Goal: Information Seeking & Learning: Learn about a topic

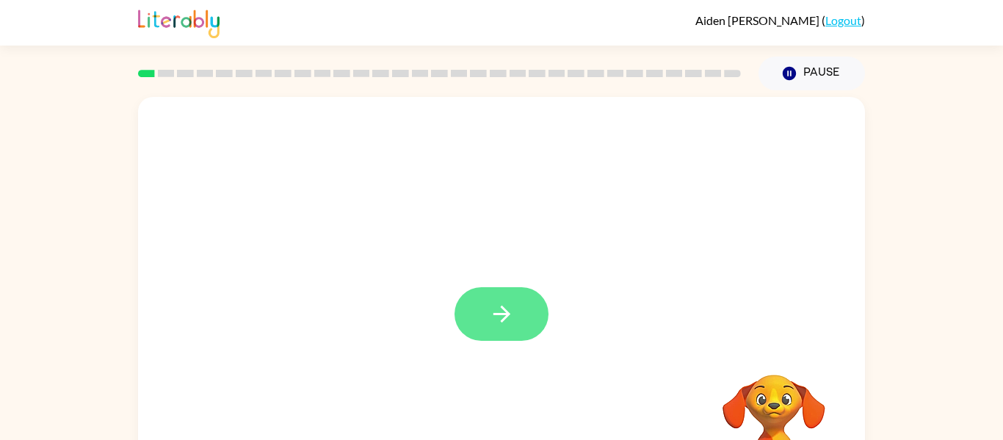
click at [512, 304] on icon "button" at bounding box center [502, 314] width 26 height 26
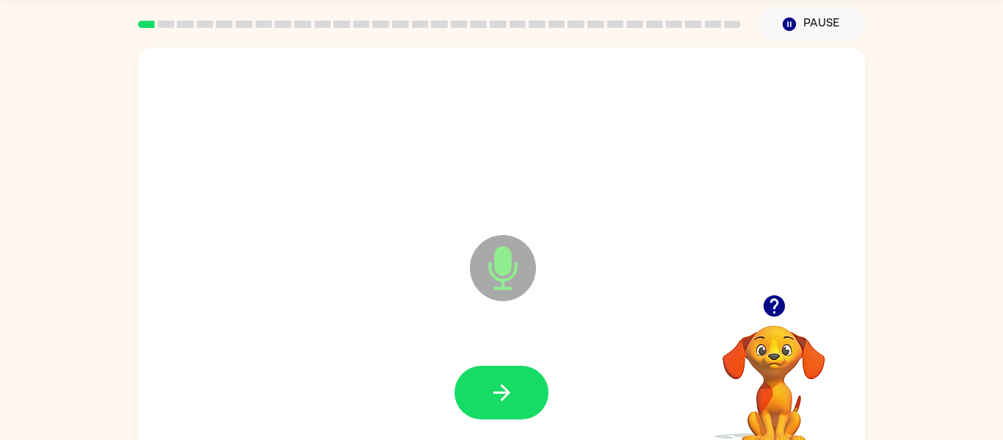
scroll to position [51, 0]
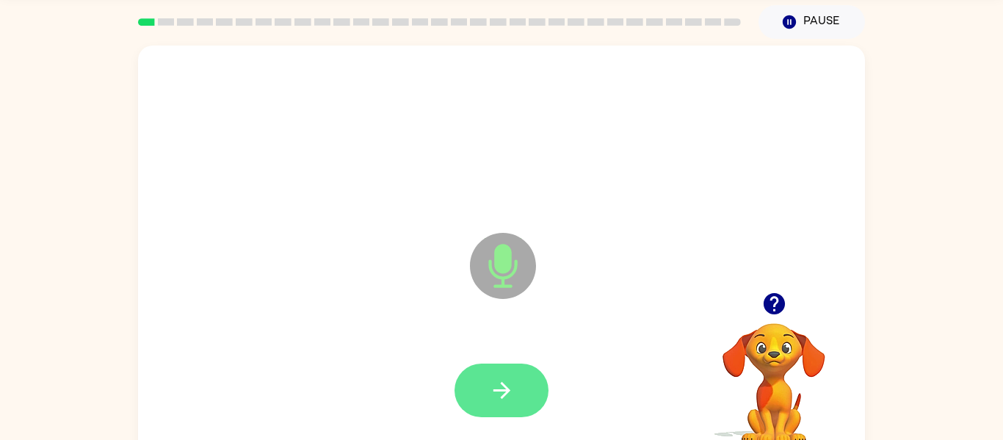
click at [487, 408] on button "button" at bounding box center [501, 390] width 94 height 54
click at [499, 403] on button "button" at bounding box center [501, 390] width 94 height 54
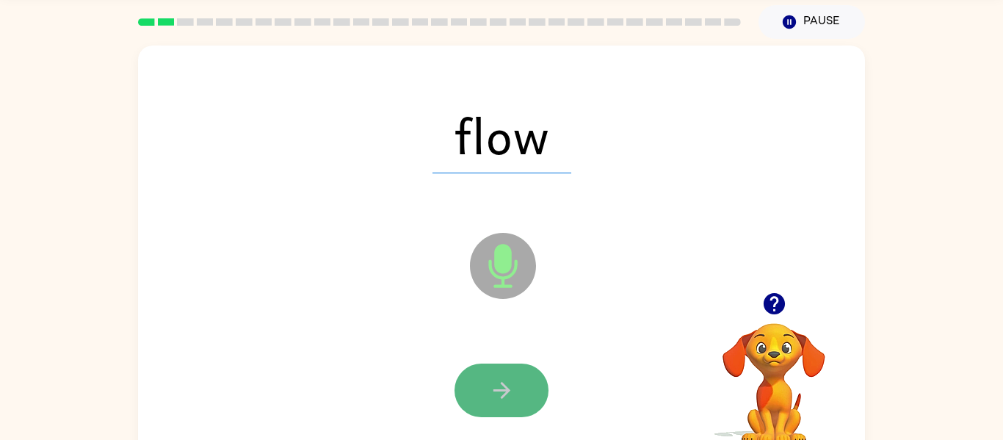
click at [495, 386] on icon "button" at bounding box center [502, 390] width 26 height 26
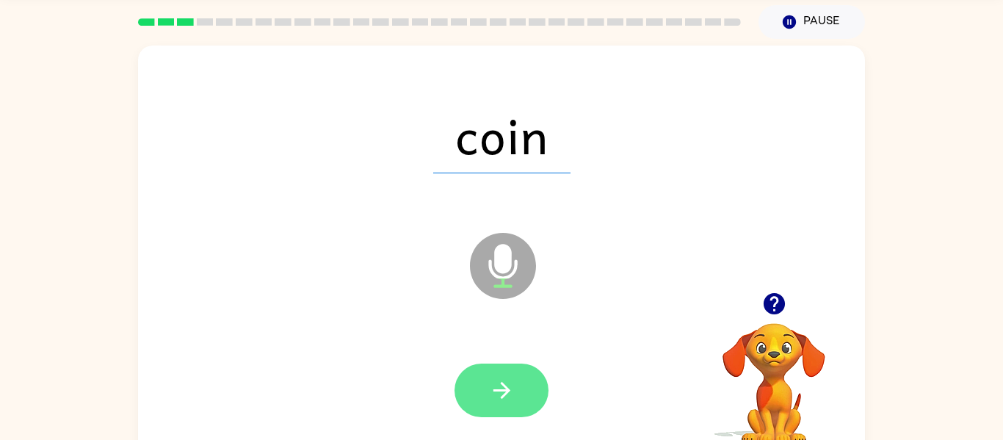
click at [489, 395] on icon "button" at bounding box center [502, 390] width 26 height 26
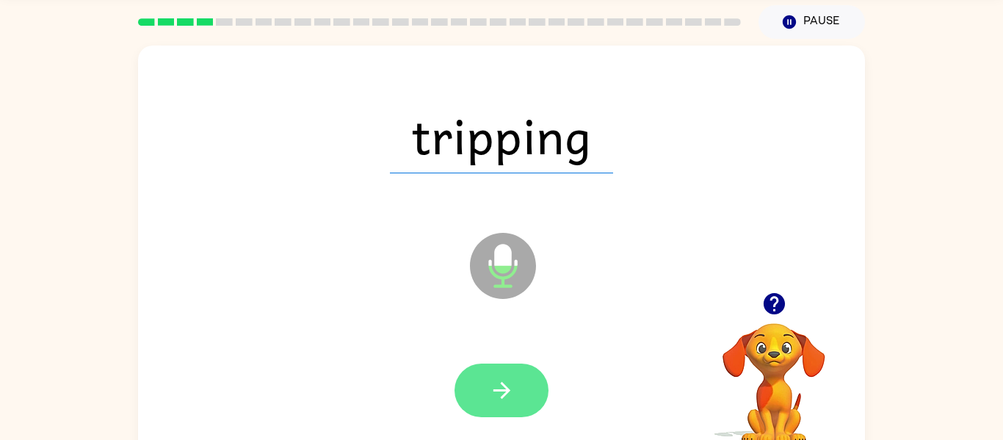
click at [513, 393] on icon "button" at bounding box center [502, 390] width 26 height 26
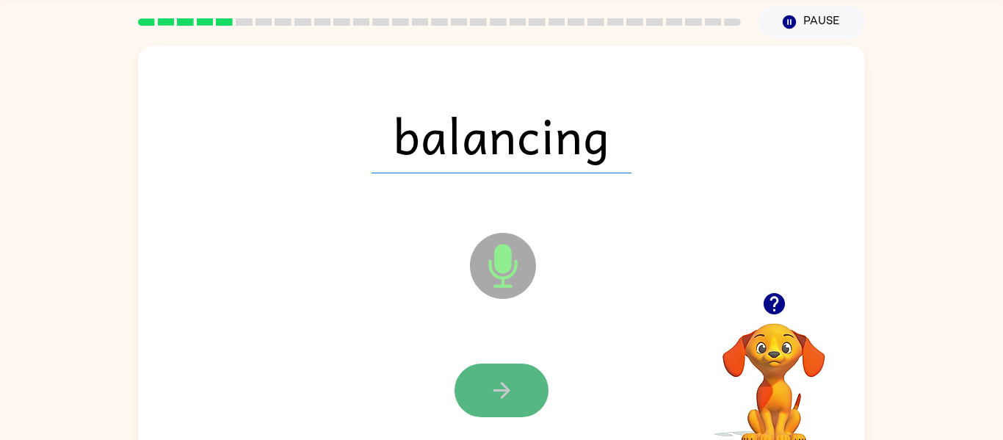
click at [492, 393] on icon "button" at bounding box center [502, 390] width 26 height 26
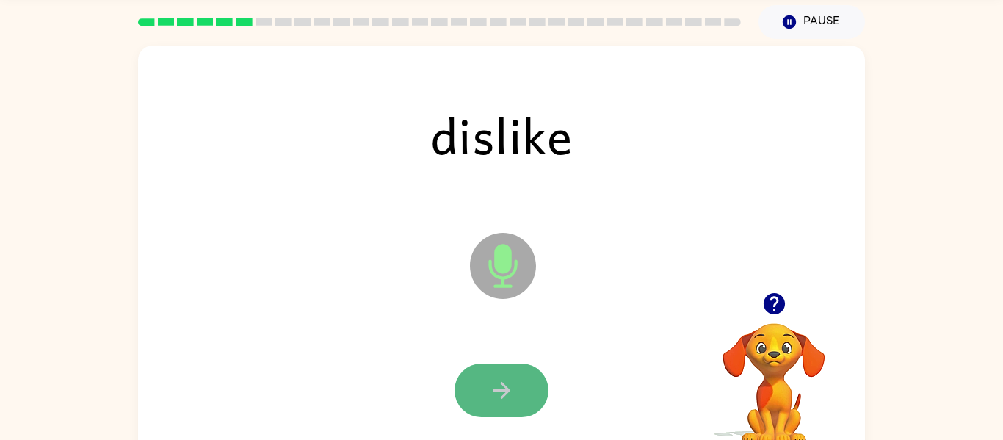
click at [495, 392] on icon "button" at bounding box center [502, 390] width 26 height 26
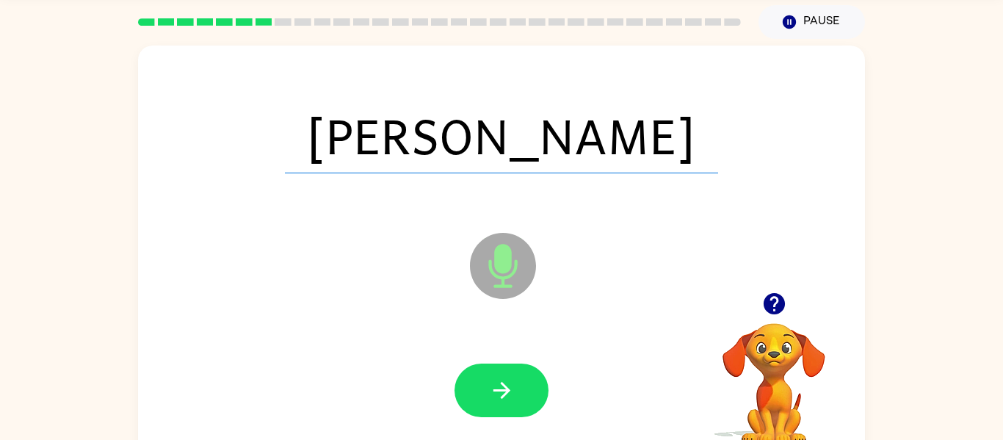
click at [495, 392] on icon "button" at bounding box center [502, 390] width 26 height 26
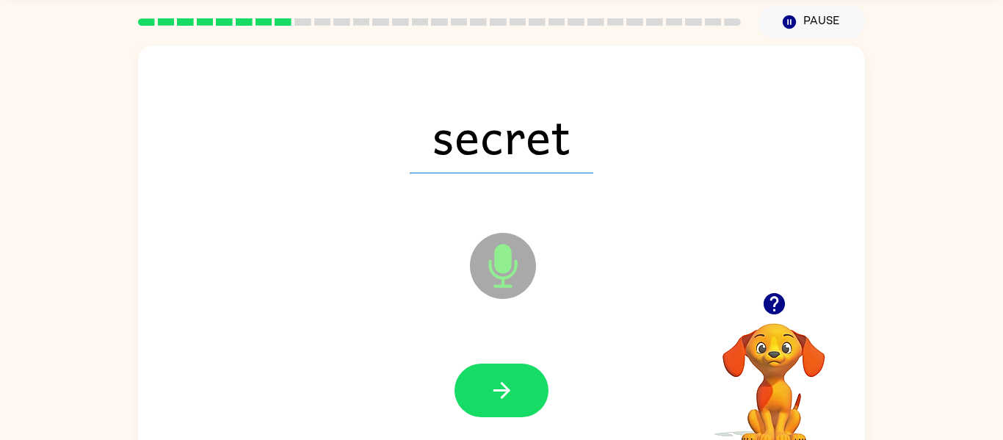
click at [495, 392] on icon "button" at bounding box center [502, 390] width 26 height 26
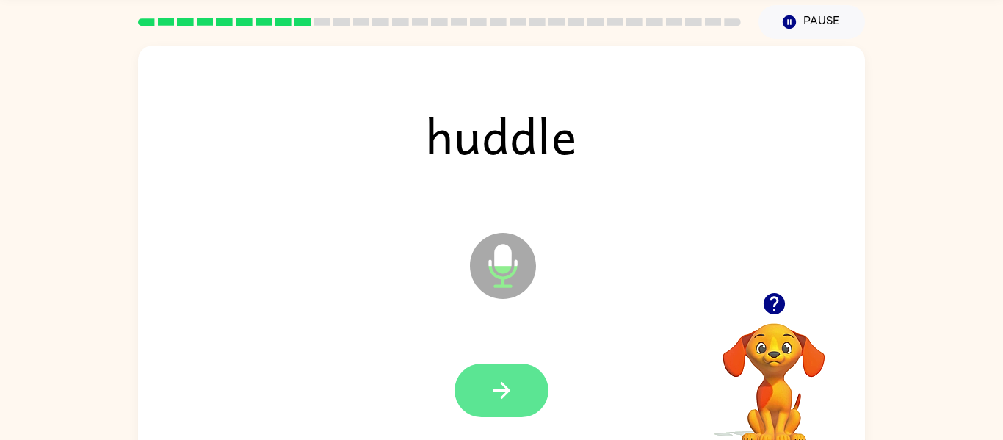
click at [511, 388] on icon "button" at bounding box center [502, 390] width 26 height 26
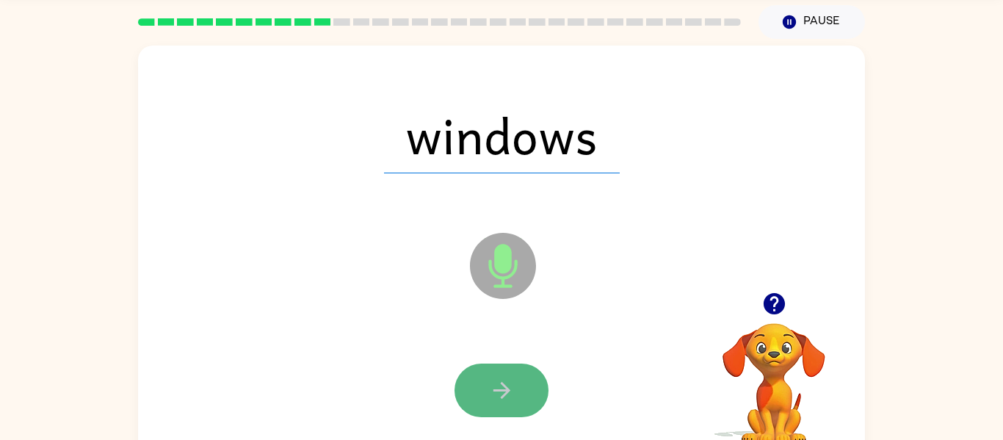
click at [498, 376] on button "button" at bounding box center [501, 390] width 94 height 54
click at [503, 380] on icon "button" at bounding box center [502, 390] width 26 height 26
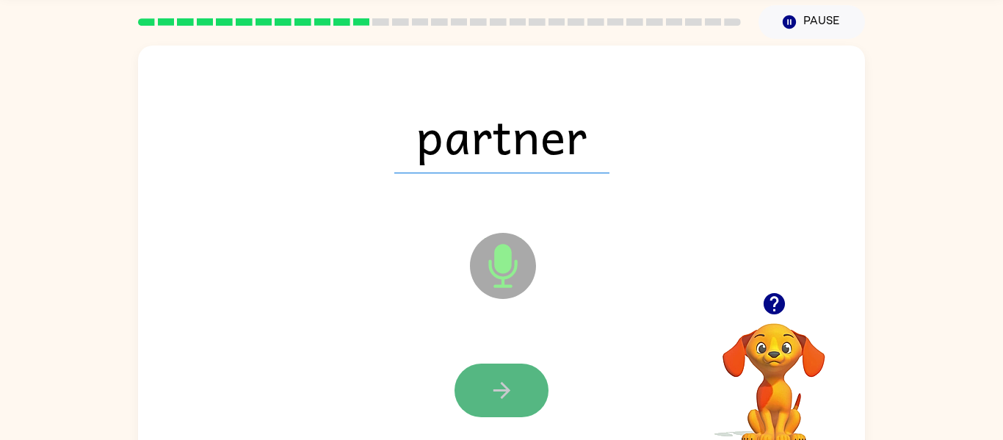
click at [509, 384] on icon "button" at bounding box center [502, 390] width 26 height 26
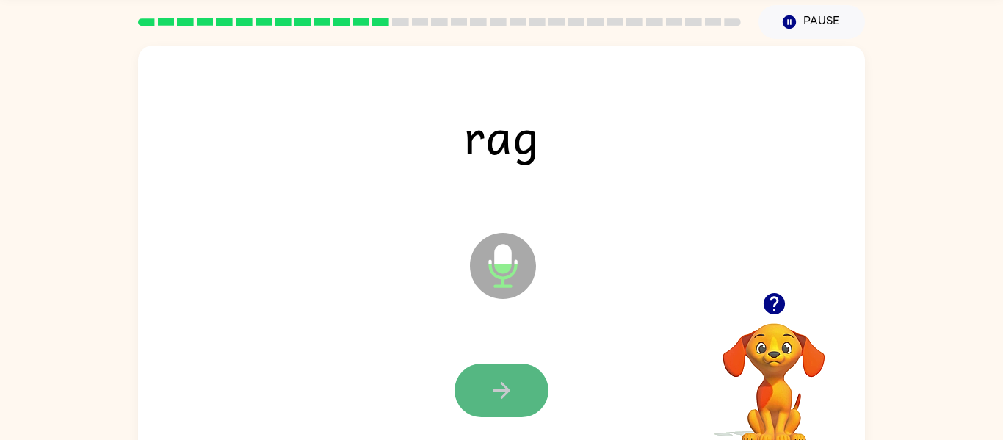
click at [506, 384] on icon "button" at bounding box center [502, 390] width 26 height 26
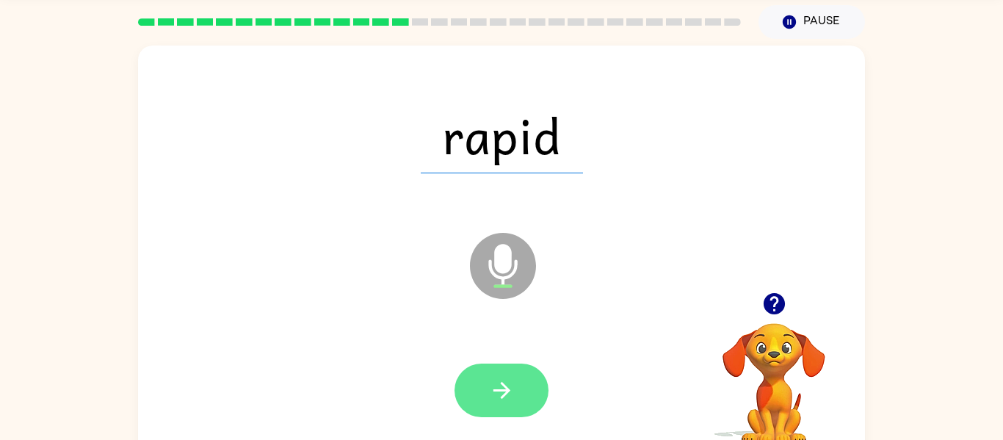
click at [514, 375] on button "button" at bounding box center [501, 390] width 94 height 54
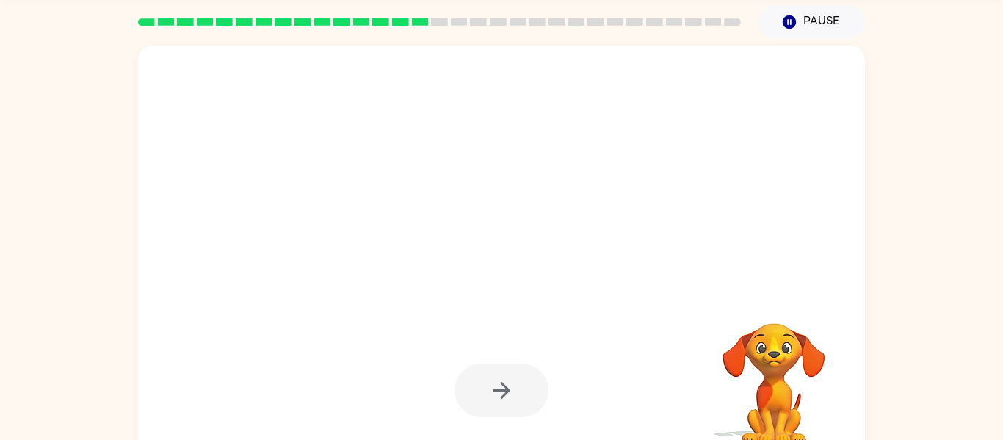
click at [510, 365] on div at bounding box center [501, 390] width 94 height 54
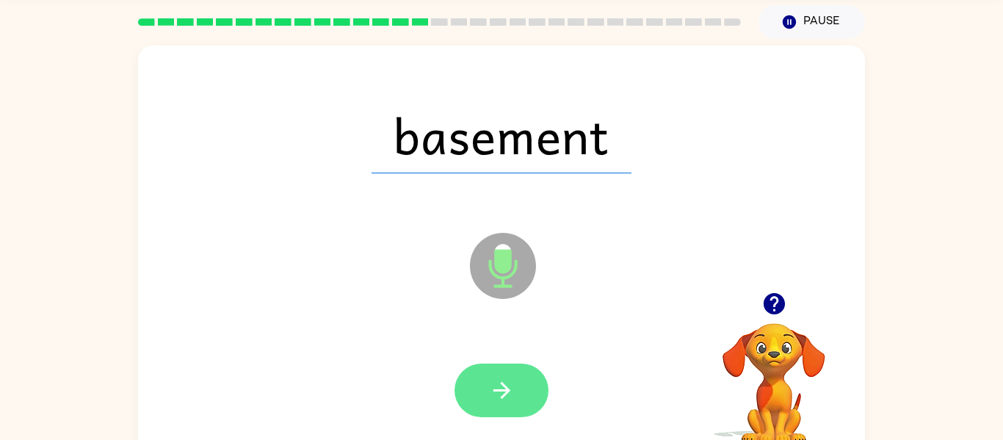
click at [508, 393] on icon "button" at bounding box center [502, 390] width 26 height 26
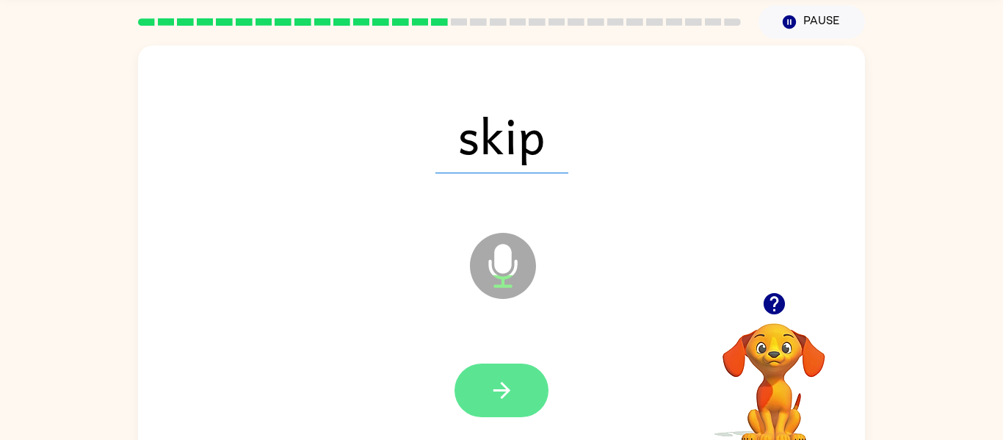
click at [503, 393] on icon "button" at bounding box center [502, 390] width 26 height 26
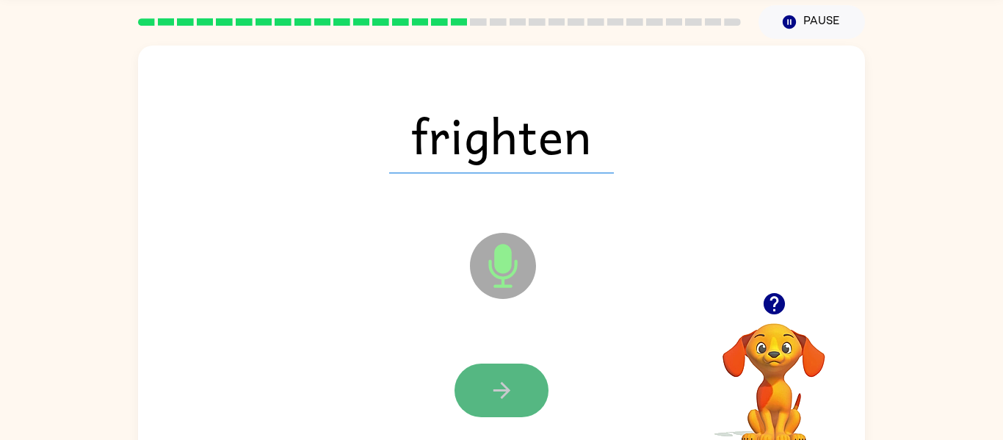
click at [510, 374] on button "button" at bounding box center [501, 390] width 94 height 54
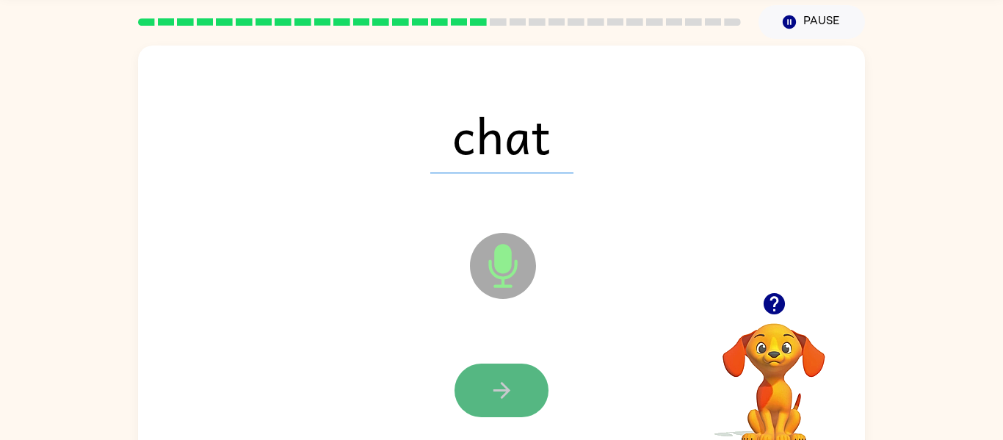
click at [514, 382] on button "button" at bounding box center [501, 390] width 94 height 54
click at [503, 388] on icon "button" at bounding box center [502, 390] width 26 height 26
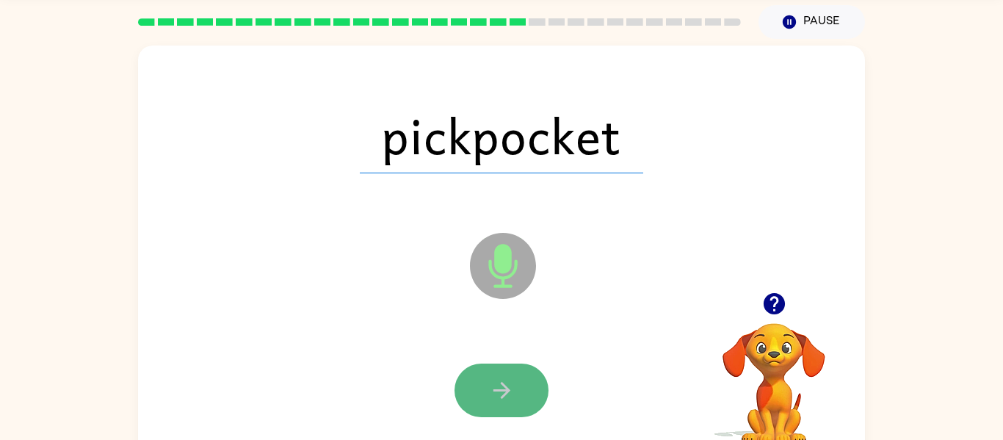
click at [500, 400] on icon "button" at bounding box center [502, 390] width 26 height 26
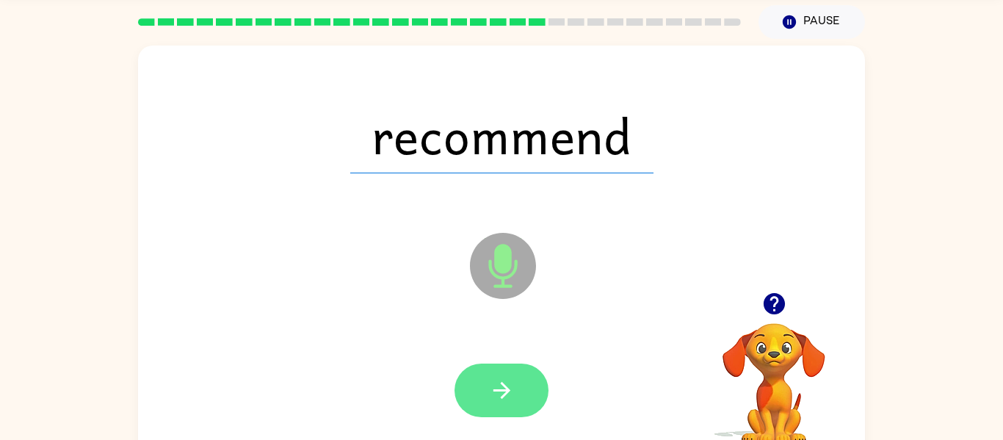
click at [501, 400] on icon "button" at bounding box center [502, 390] width 26 height 26
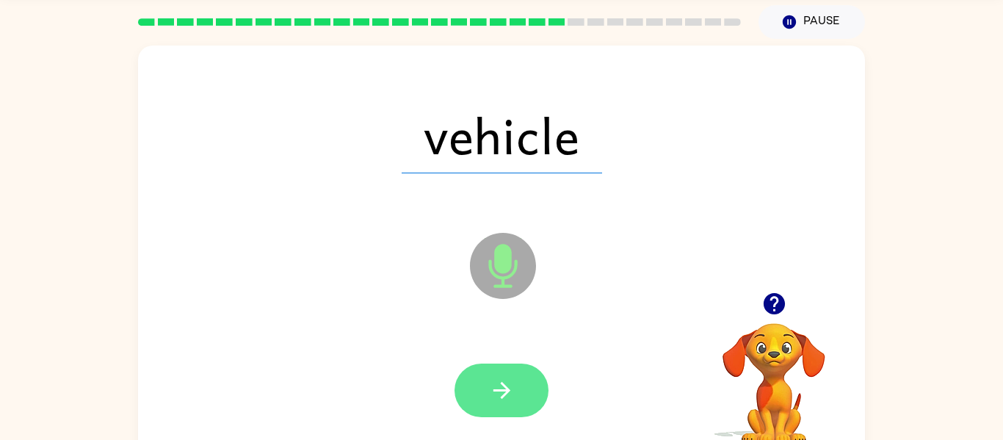
click at [500, 398] on icon "button" at bounding box center [502, 390] width 26 height 26
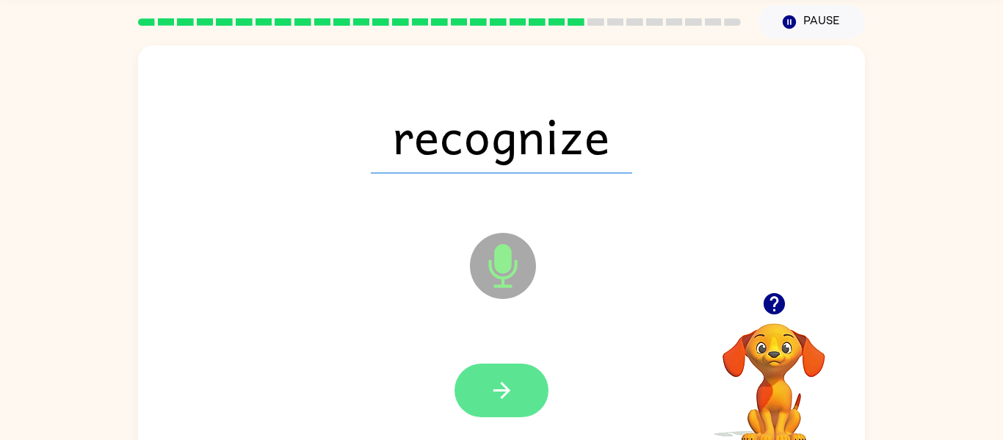
click at [506, 385] on icon "button" at bounding box center [502, 390] width 26 height 26
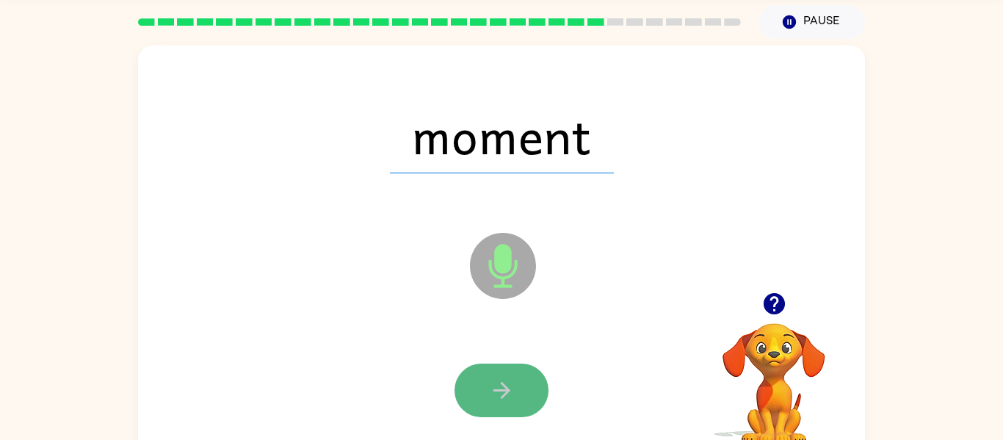
click at [519, 398] on button "button" at bounding box center [501, 390] width 94 height 54
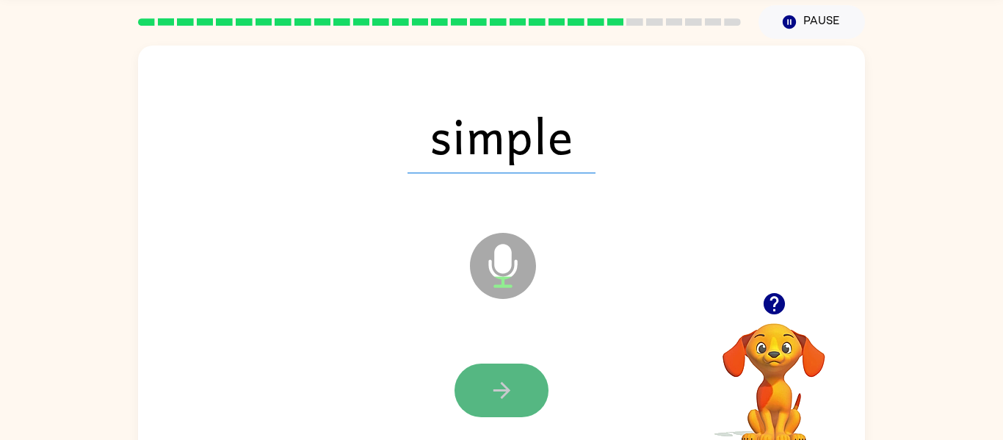
click at [508, 393] on icon "button" at bounding box center [502, 390] width 26 height 26
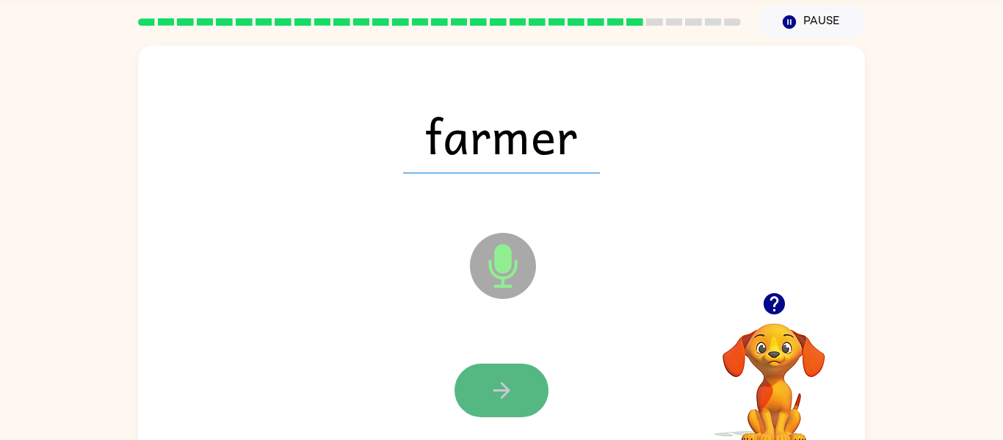
click at [499, 389] on icon "button" at bounding box center [500, 390] width 17 height 17
click at [504, 388] on icon "button" at bounding box center [502, 390] width 26 height 26
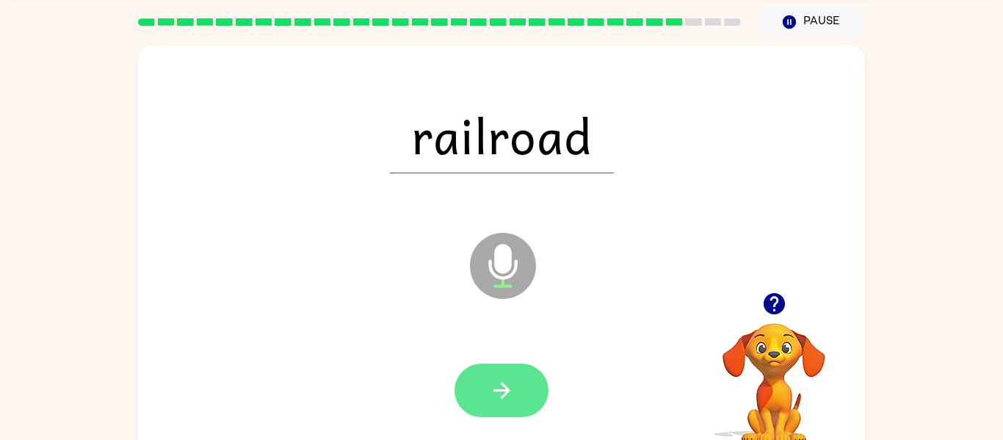
click at [486, 384] on button "button" at bounding box center [501, 390] width 94 height 54
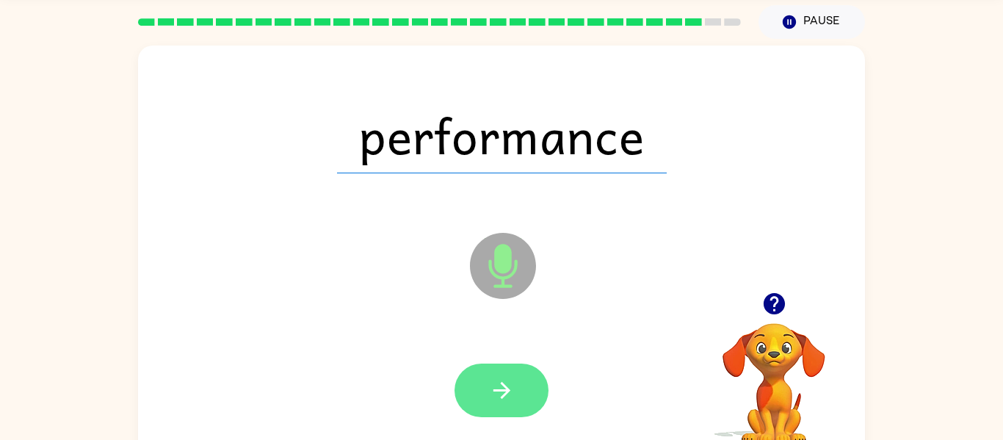
click at [495, 395] on icon "button" at bounding box center [502, 390] width 26 height 26
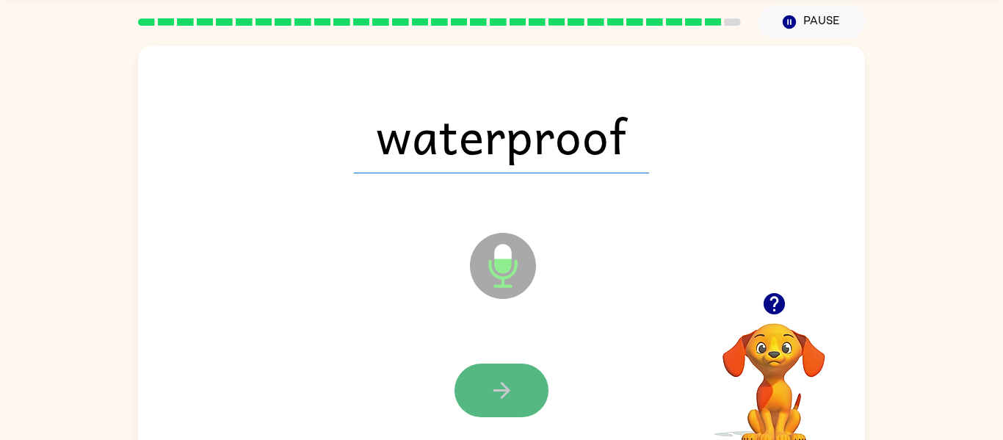
click at [501, 379] on icon "button" at bounding box center [502, 390] width 26 height 26
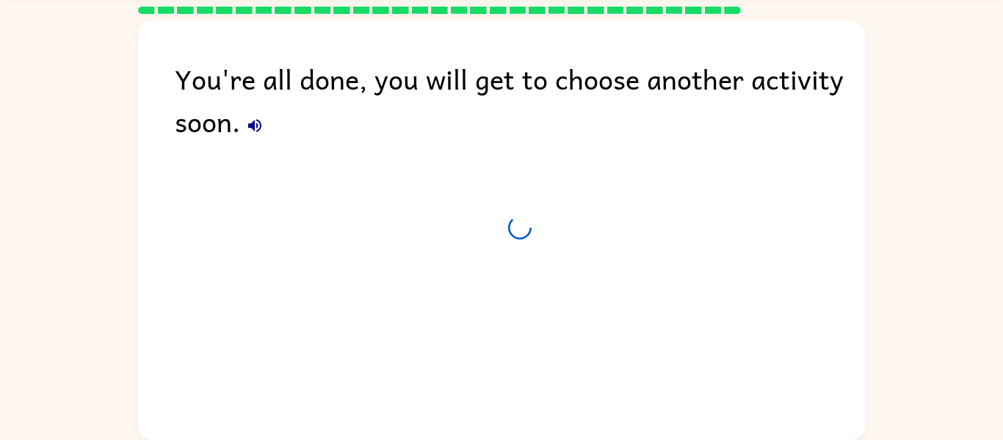
scroll to position [38, 0]
